Goal: Book appointment/travel/reservation

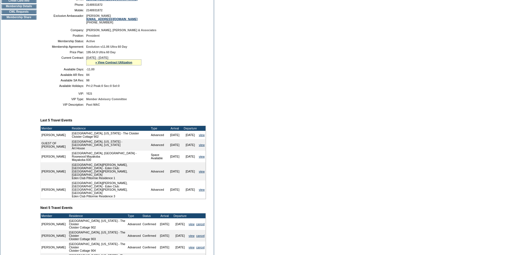
scroll to position [98, 0]
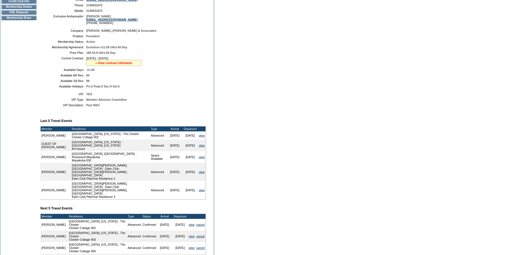
click at [121, 65] on link "» View Contract Utilization" at bounding box center [113, 62] width 37 height 3
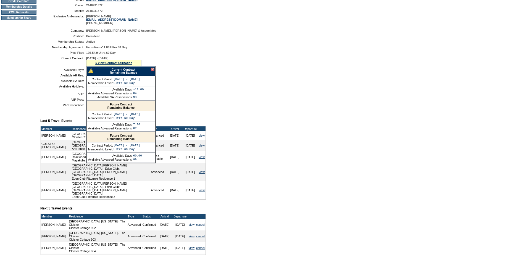
click at [128, 71] on link "Current Contract" at bounding box center [123, 69] width 23 height 3
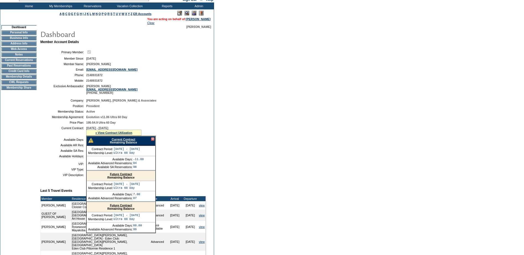
scroll to position [0, 0]
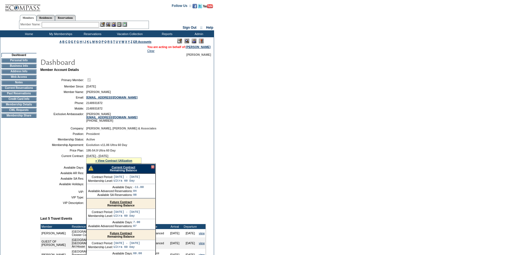
click at [68, 26] on input "text" at bounding box center [70, 25] width 57 height 6
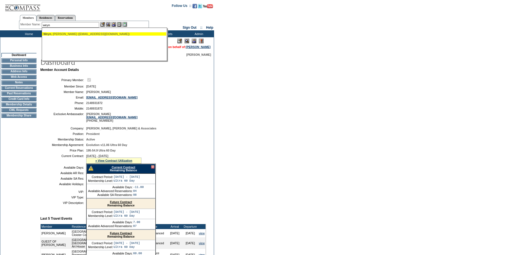
click at [62, 36] on div "Weyn , David (dweyn@aol.com)" at bounding box center [104, 33] width 122 height 3
type input "Weyn, David (dweyn@aol.com)"
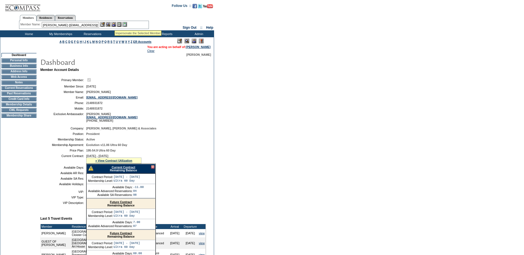
click at [115, 24] on img at bounding box center [113, 24] width 5 height 5
click at [111, 24] on img at bounding box center [108, 24] width 5 height 5
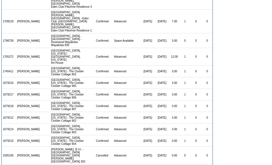
scroll to position [111, 0]
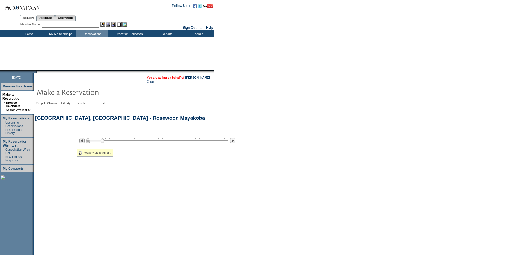
select select "Beach"
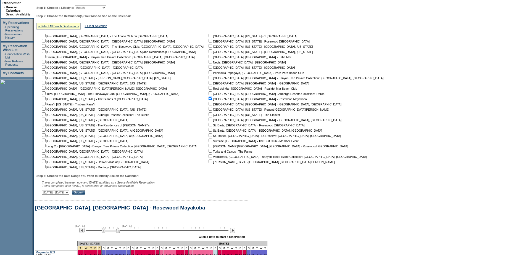
scroll to position [199, 0]
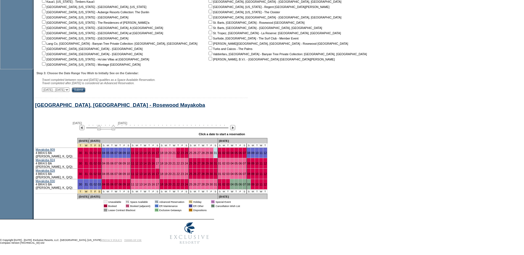
drag, startPoint x: 113, startPoint y: 132, endPoint x: 109, endPoint y: 132, distance: 4.7
click at [109, 130] on img at bounding box center [106, 128] width 18 height 6
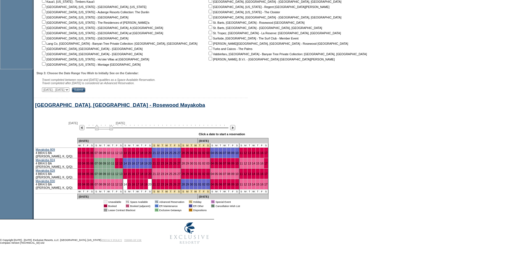
click at [108, 130] on img at bounding box center [104, 128] width 18 height 6
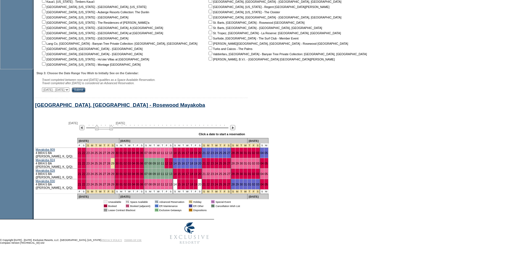
drag, startPoint x: 108, startPoint y: 134, endPoint x: 104, endPoint y: 134, distance: 3.0
click at [104, 130] on img at bounding box center [104, 128] width 18 height 6
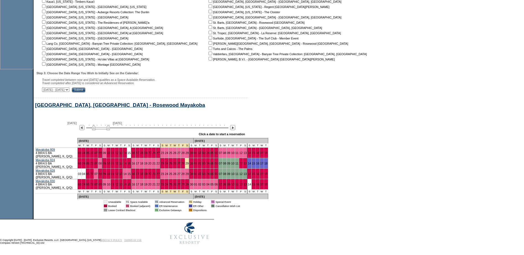
click at [102, 130] on img at bounding box center [101, 128] width 18 height 6
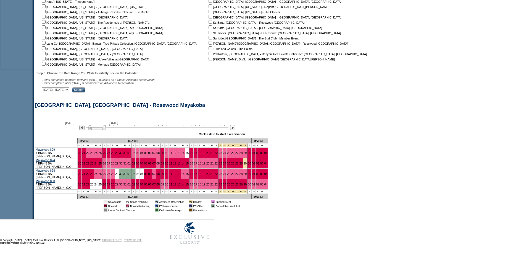
click at [106, 130] on img at bounding box center [97, 128] width 18 height 6
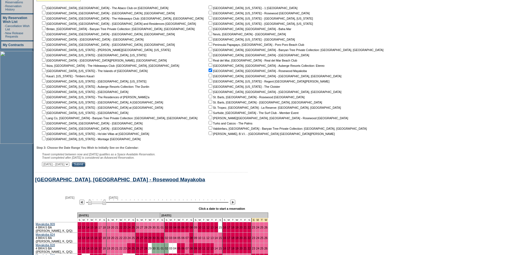
scroll to position [116, 0]
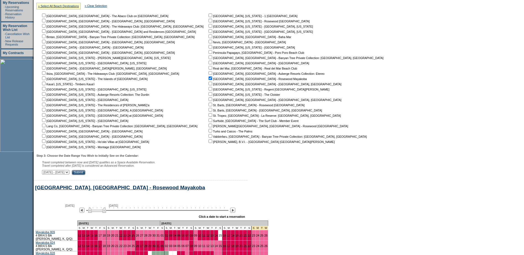
click at [209, 143] on input "checkbox" at bounding box center [211, 142] width 4 height 4
checkbox input "true"
click at [85, 174] on input "Submit" at bounding box center [79, 172] width 14 height 5
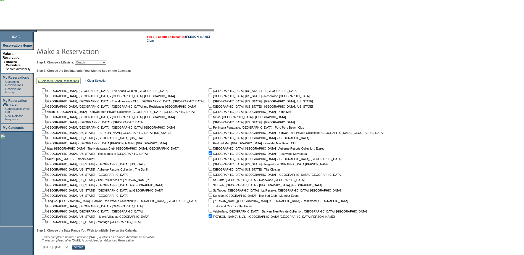
scroll to position [234, 0]
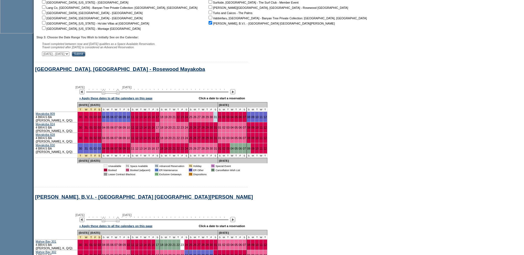
click at [101, 53] on div "Step 3: Choose the Date Range You Wish to Initially See on the Calendar: Travel…" at bounding box center [211, 46] width 351 height 21
click at [69, 54] on select "September 30, 2025 - November 14, 2025 November 15, 2025 - December 29, 2025 De…" at bounding box center [55, 54] width 27 height 4
click at [45, 54] on select "September 30, 2025 - November 14, 2025 November 15, 2025 - December 29, 2025 De…" at bounding box center [55, 54] width 27 height 4
click at [69, 56] on select "September 30, 2025 - November 14, 2025 November 15, 2025 - December 29, 2025 De…" at bounding box center [55, 54] width 27 height 4
select select "9/30/2025|11/14/2025"
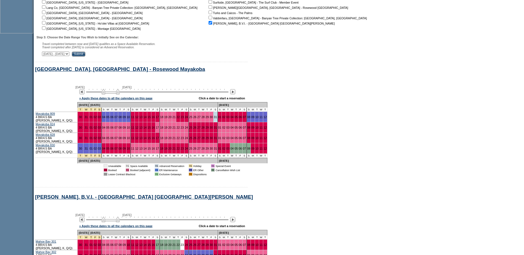
click at [45, 54] on select "September 30, 2025 - November 14, 2025 November 15, 2025 - December 29, 2025 De…" at bounding box center [55, 54] width 27 height 4
click at [85, 57] on input "Submit" at bounding box center [79, 54] width 14 height 5
